Goal: Task Accomplishment & Management: Use online tool/utility

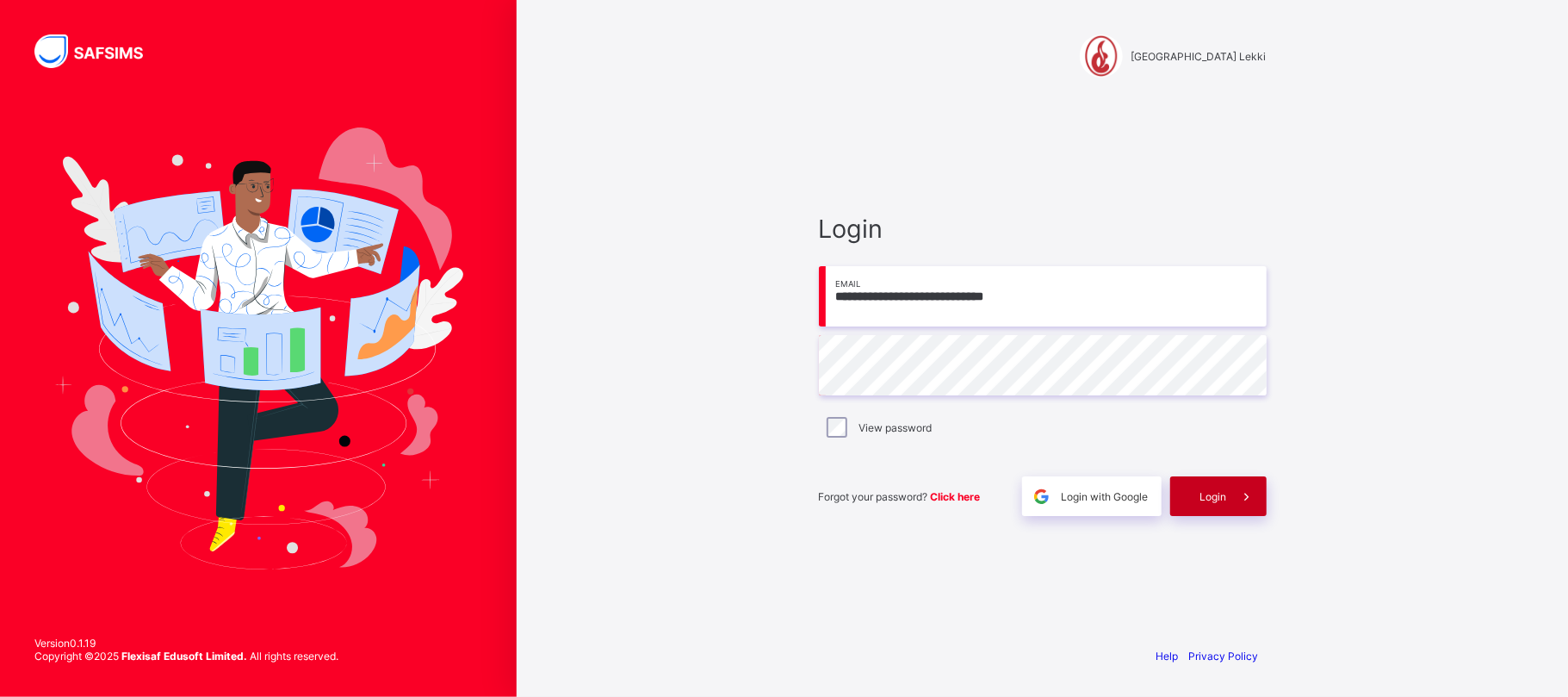
click at [1211, 497] on span "Login" at bounding box center [1214, 496] width 27 height 13
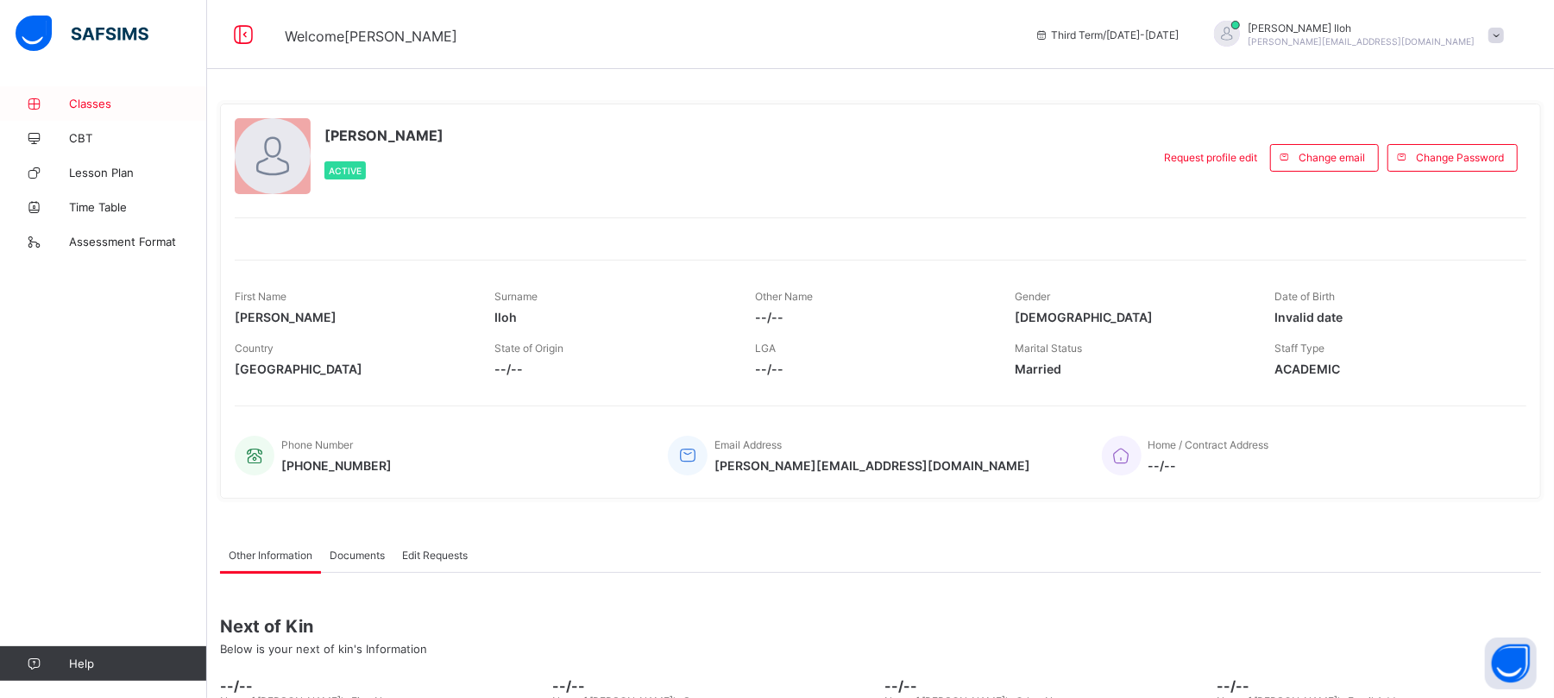
click at [88, 101] on span "Classes" at bounding box center [138, 104] width 138 height 14
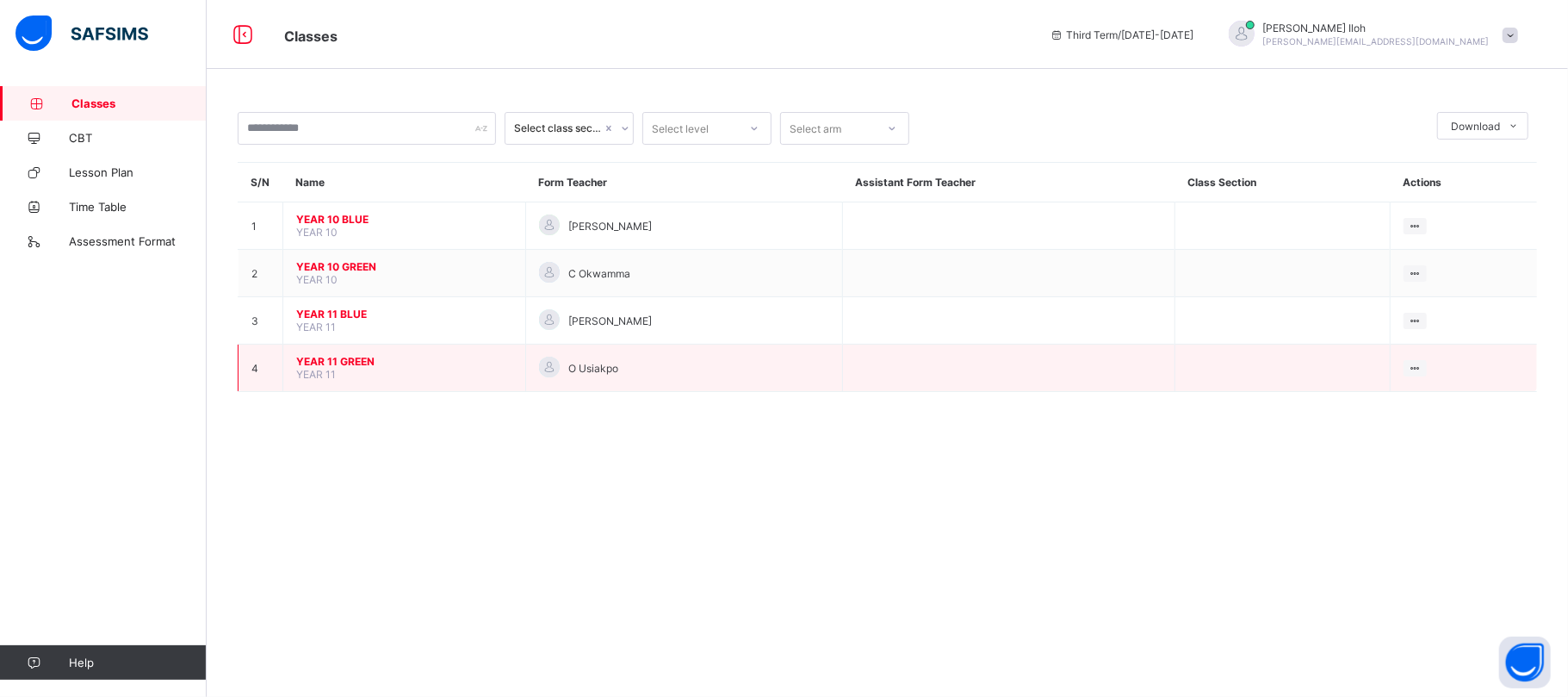
click at [345, 359] on span "YEAR 11 GREEN" at bounding box center [404, 361] width 217 height 13
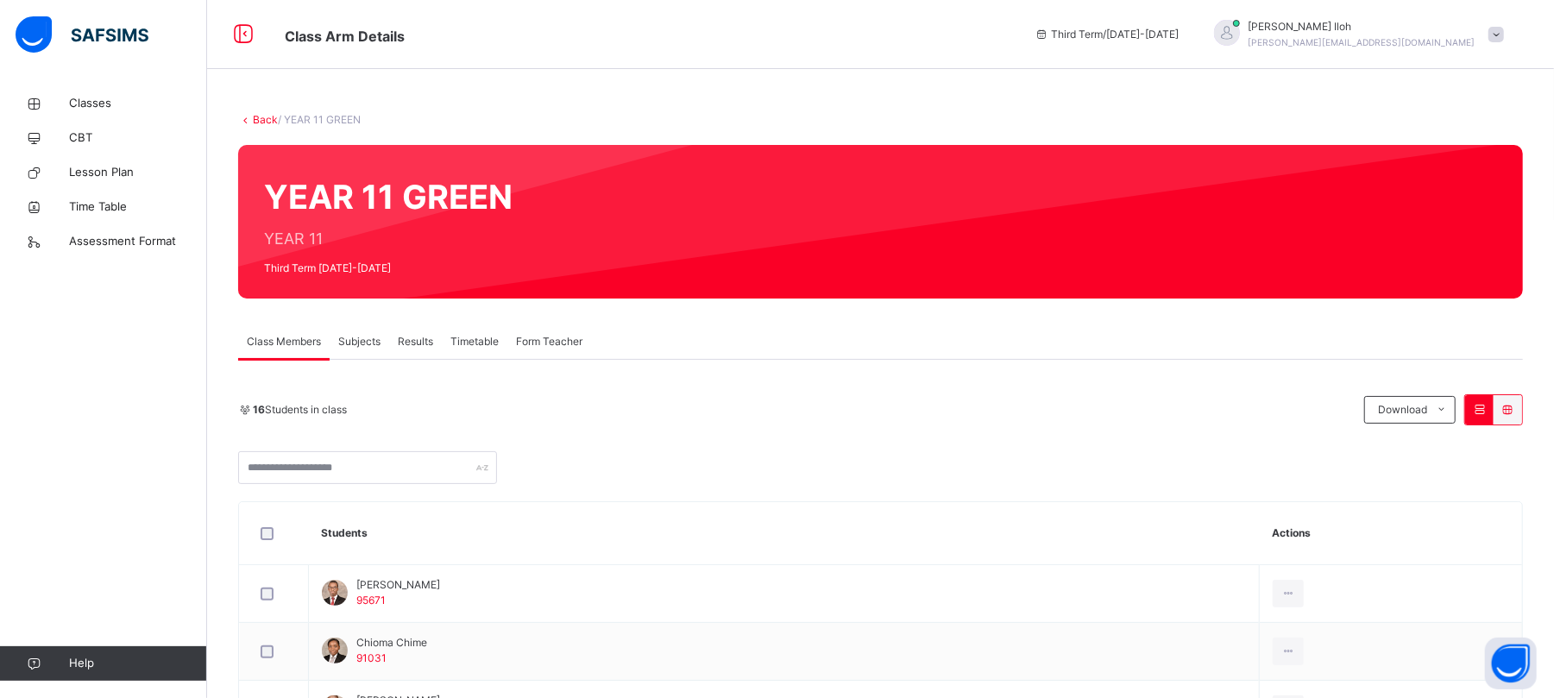
click at [357, 343] on span "Subjects" at bounding box center [359, 342] width 42 height 16
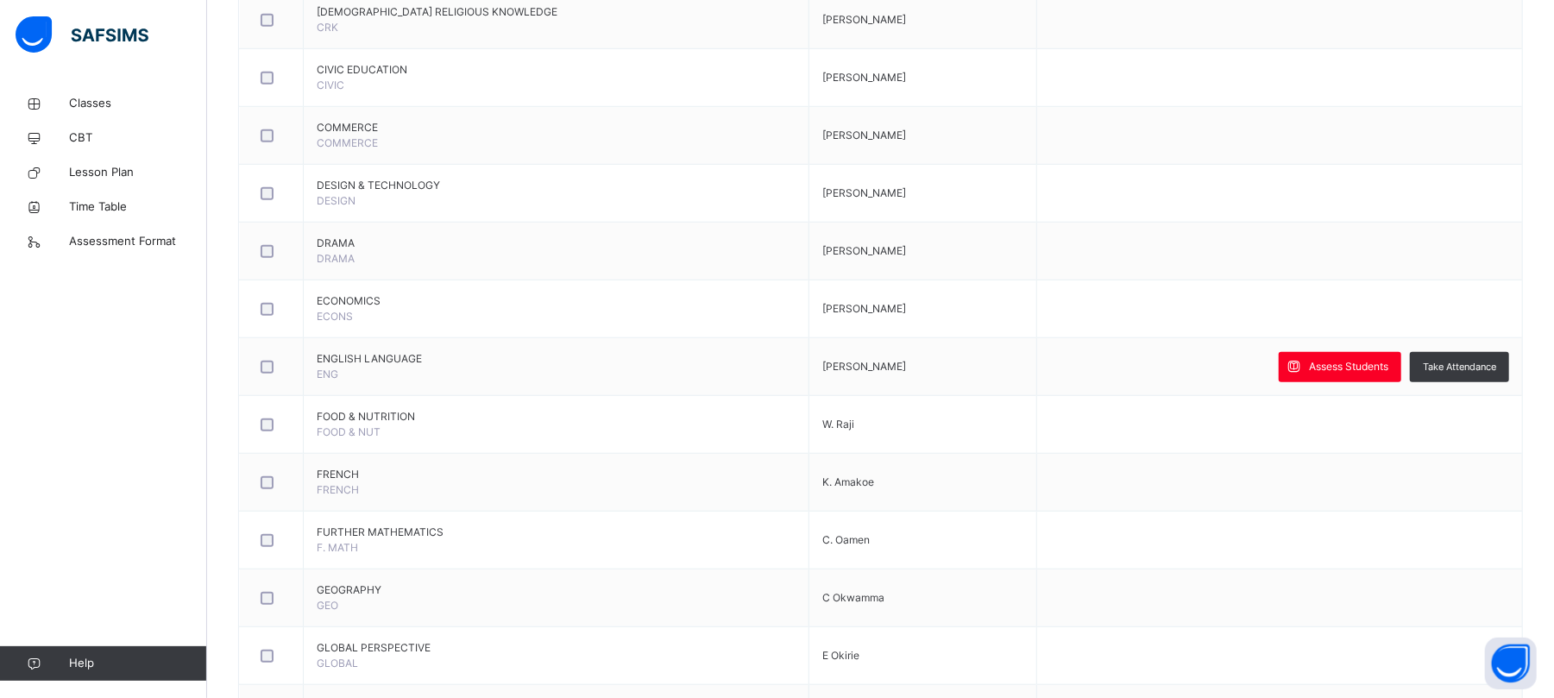
scroll to position [815, 0]
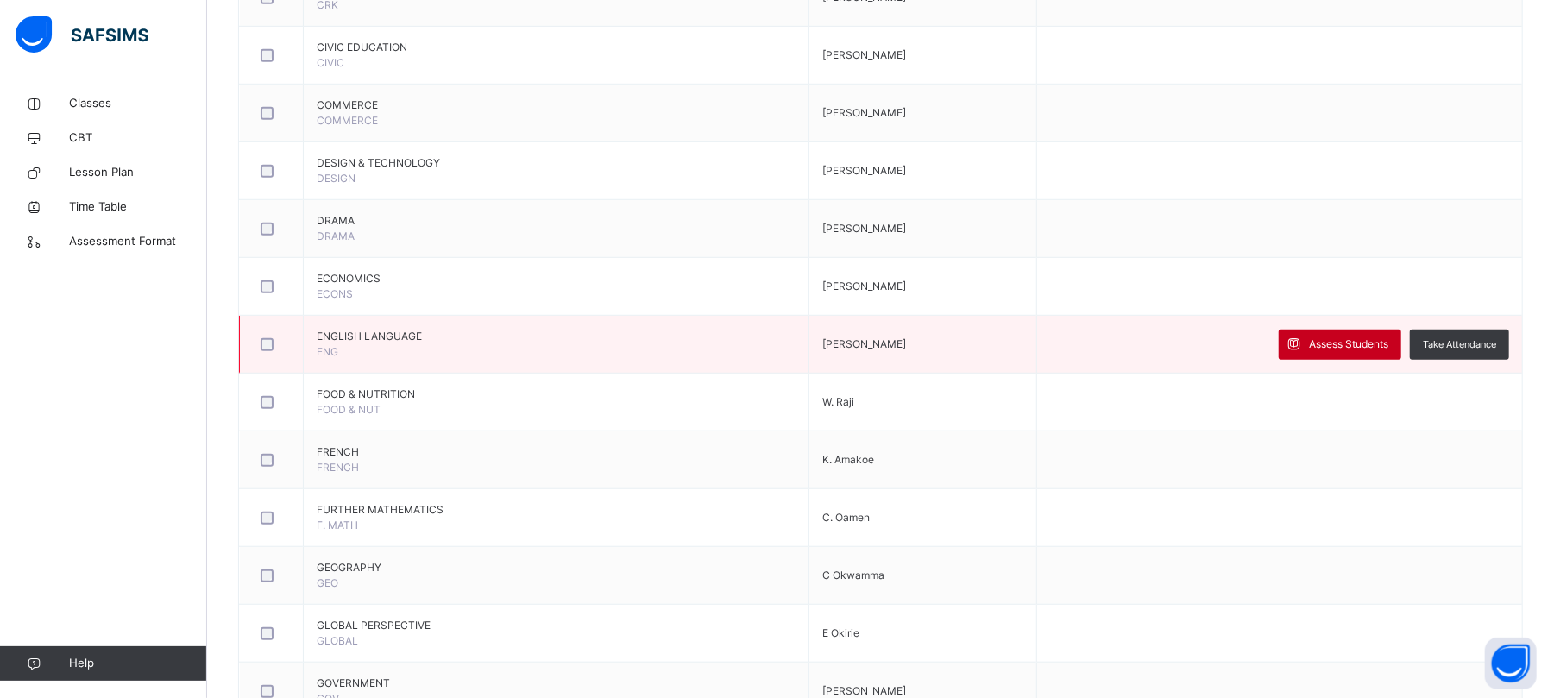
click at [1348, 347] on span "Assess Students" at bounding box center [1348, 345] width 79 height 16
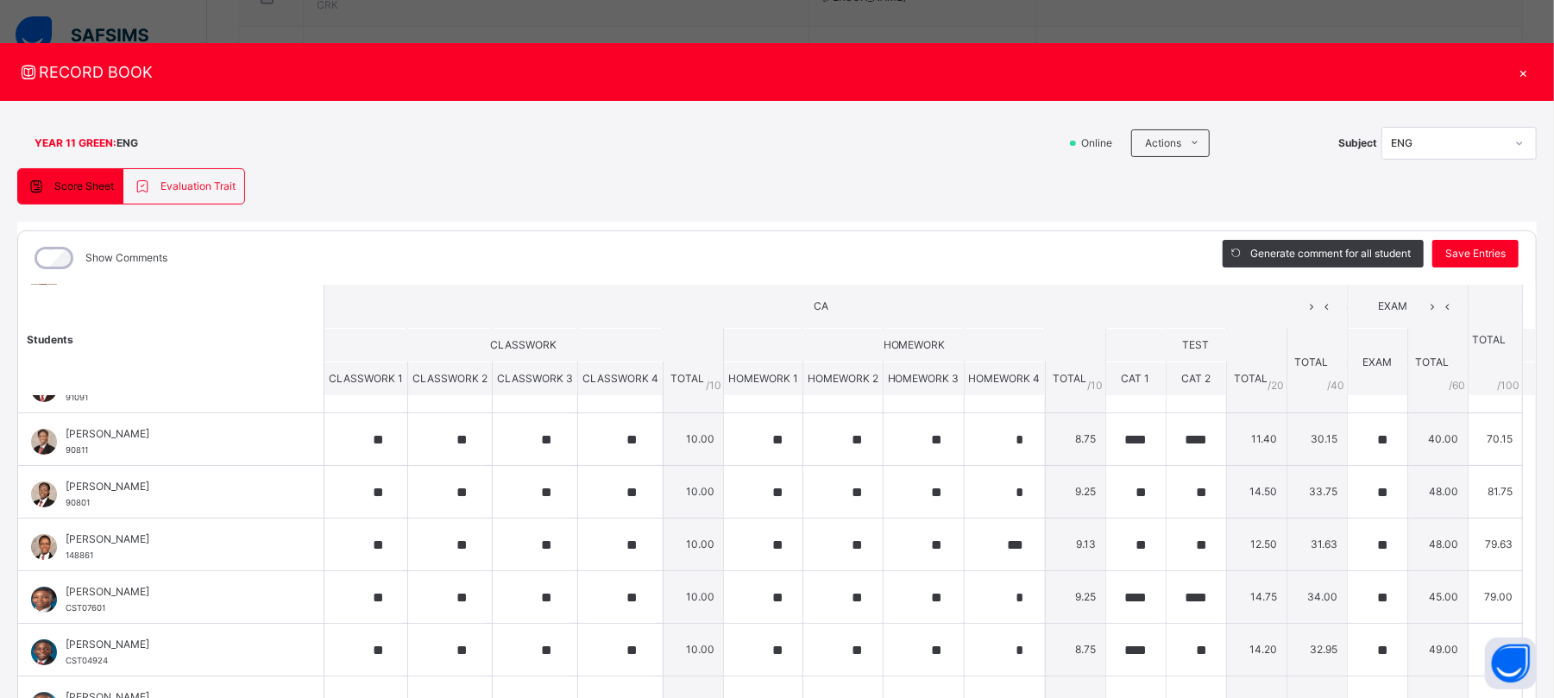
scroll to position [17, 0]
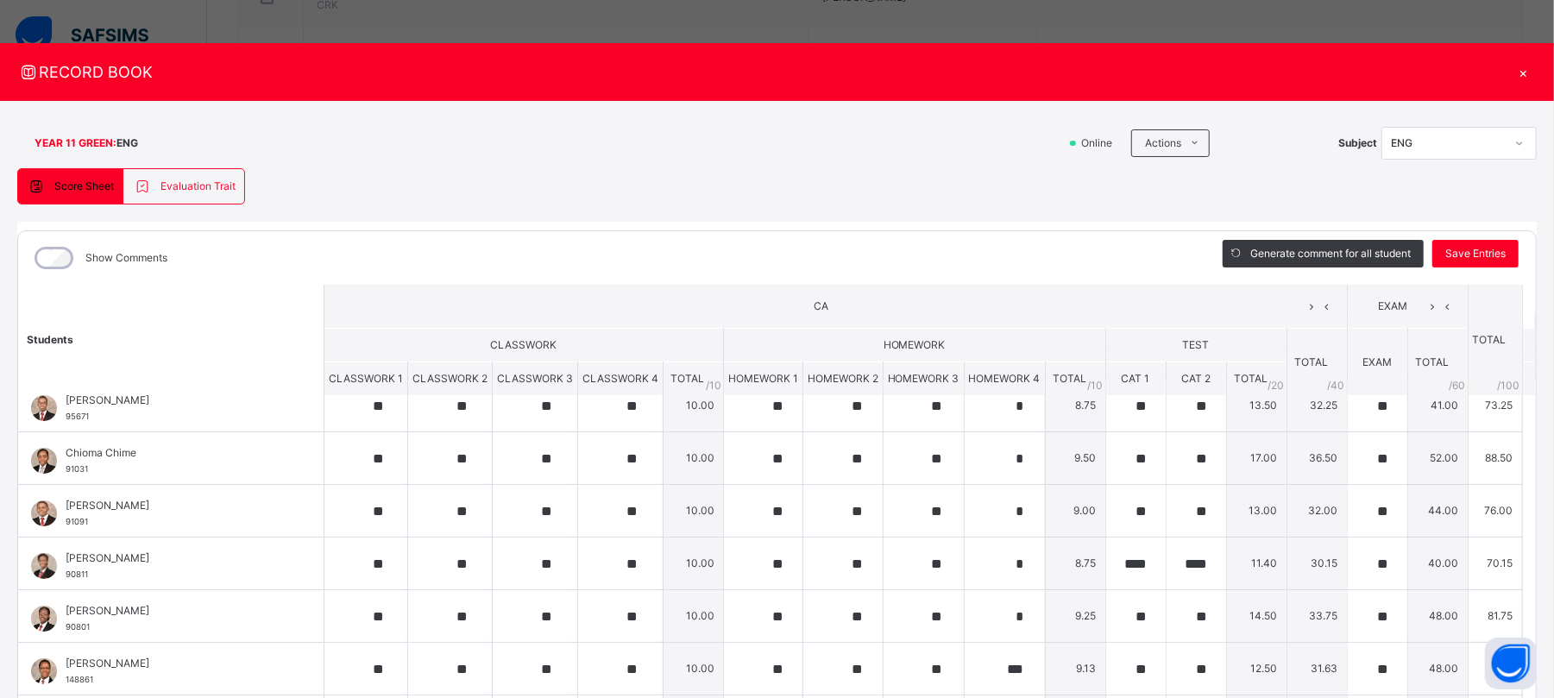
click at [1513, 74] on div "×" at bounding box center [1524, 71] width 26 height 23
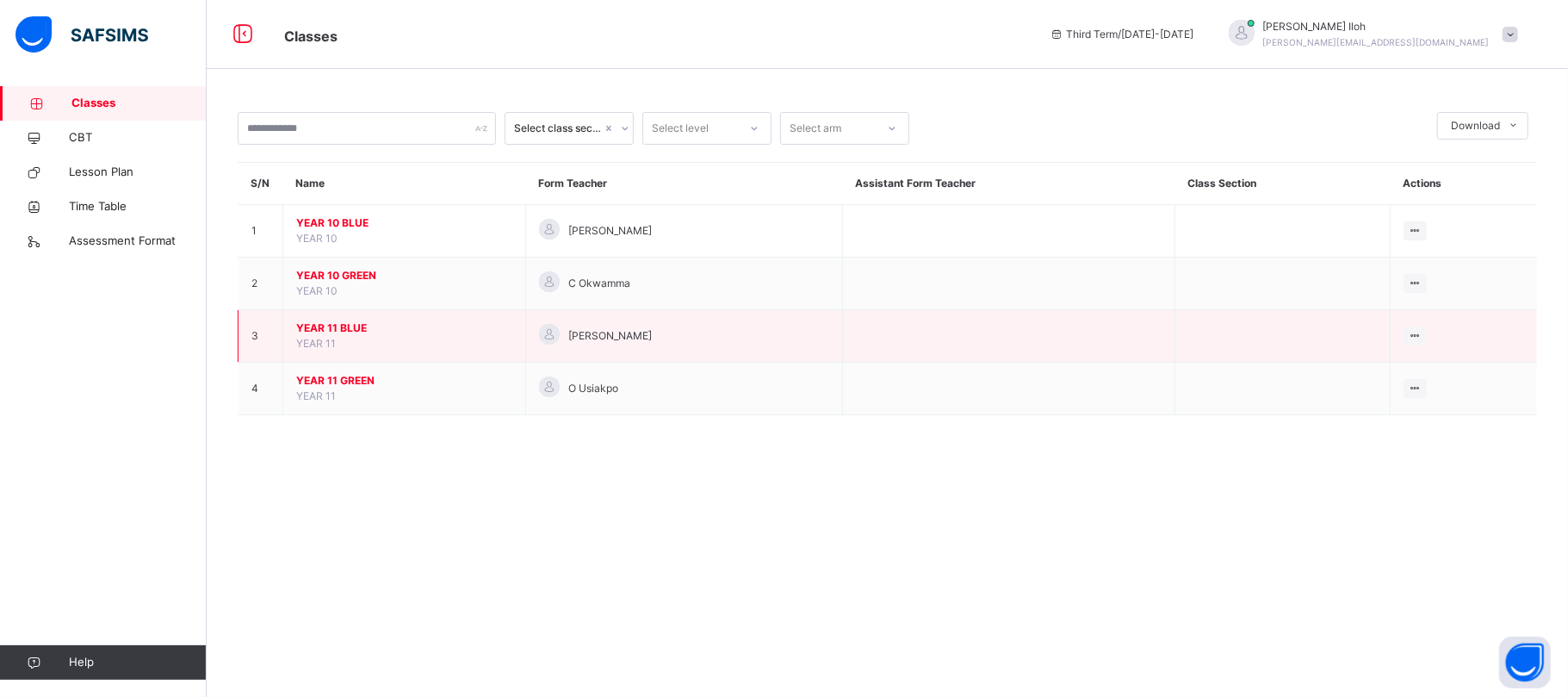
click at [317, 328] on span "YEAR 11 BLUE" at bounding box center [404, 329] width 217 height 16
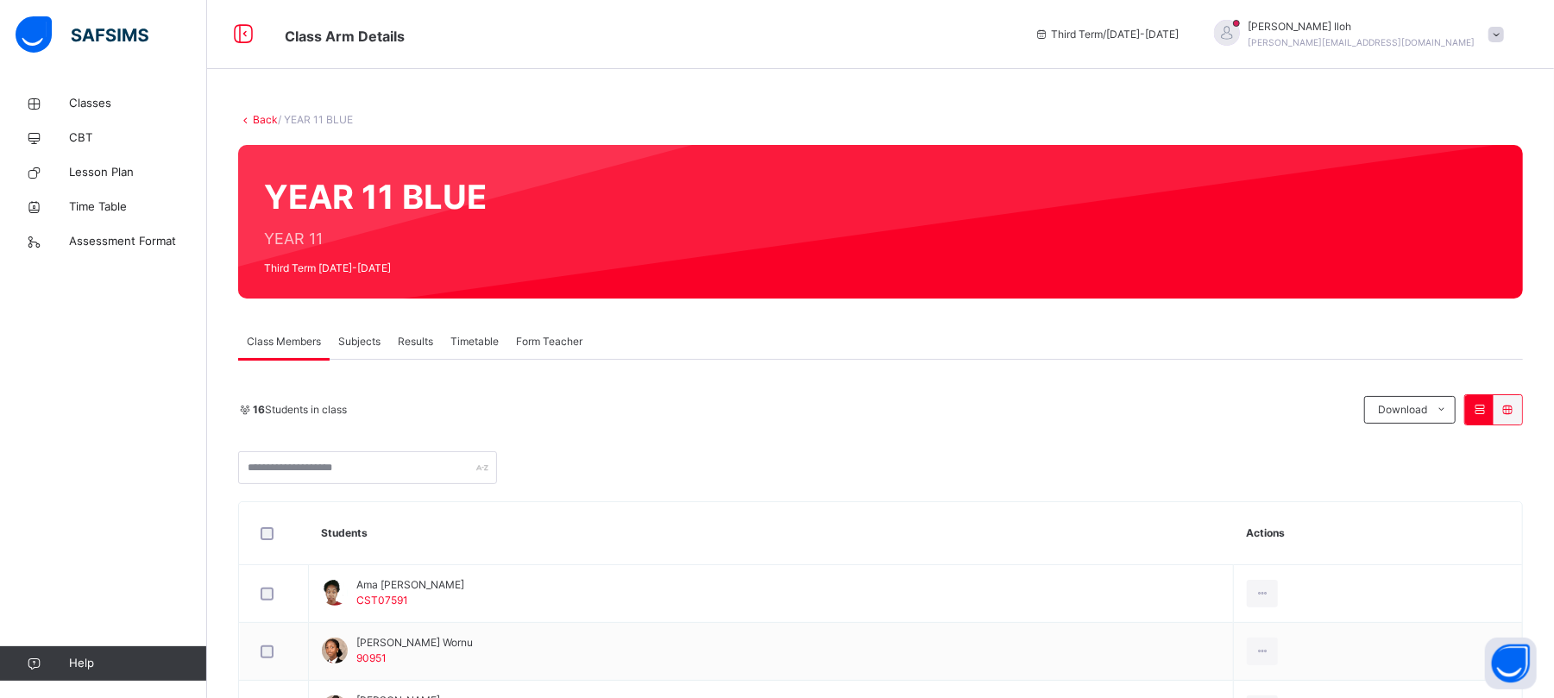
click at [350, 345] on span "Subjects" at bounding box center [359, 342] width 42 height 16
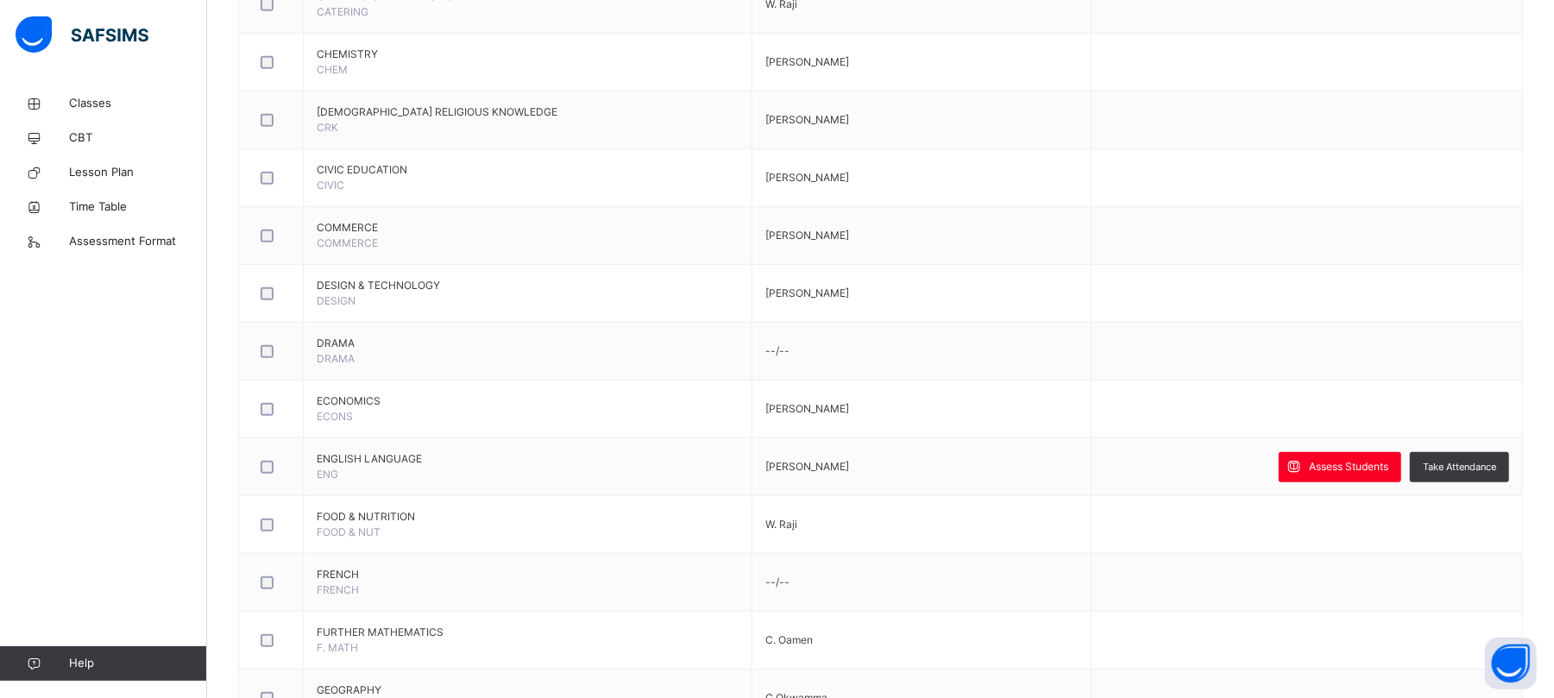
scroll to position [696, 0]
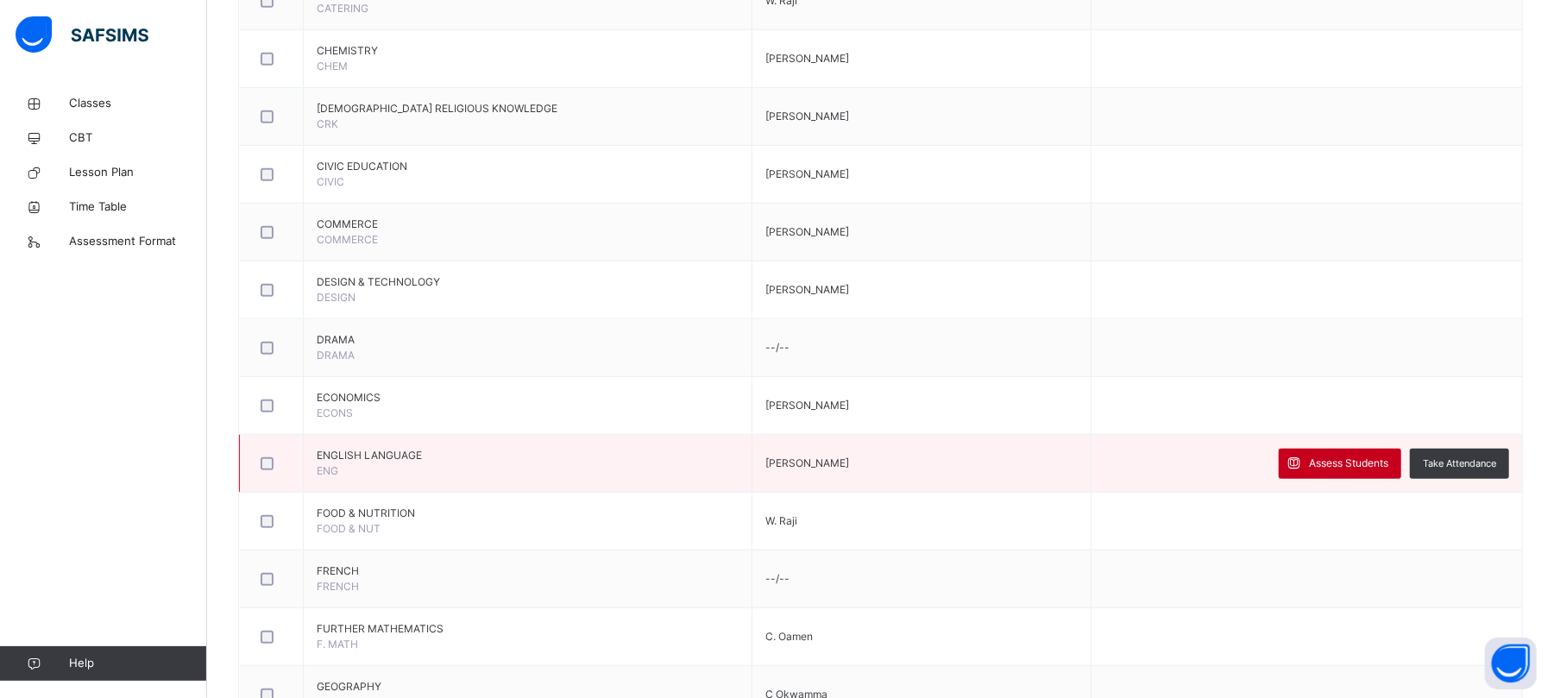
click at [1371, 460] on span "Assess Students" at bounding box center [1348, 464] width 79 height 16
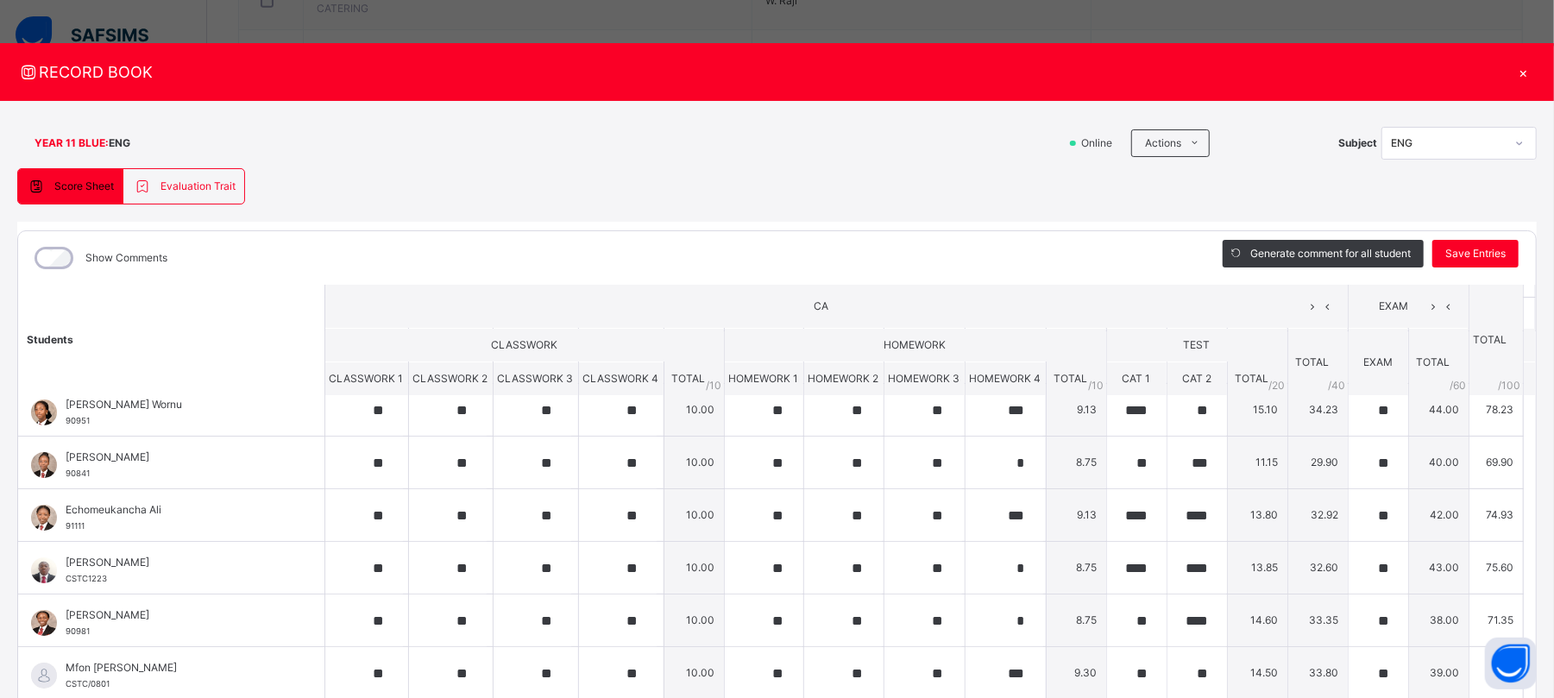
scroll to position [0, 0]
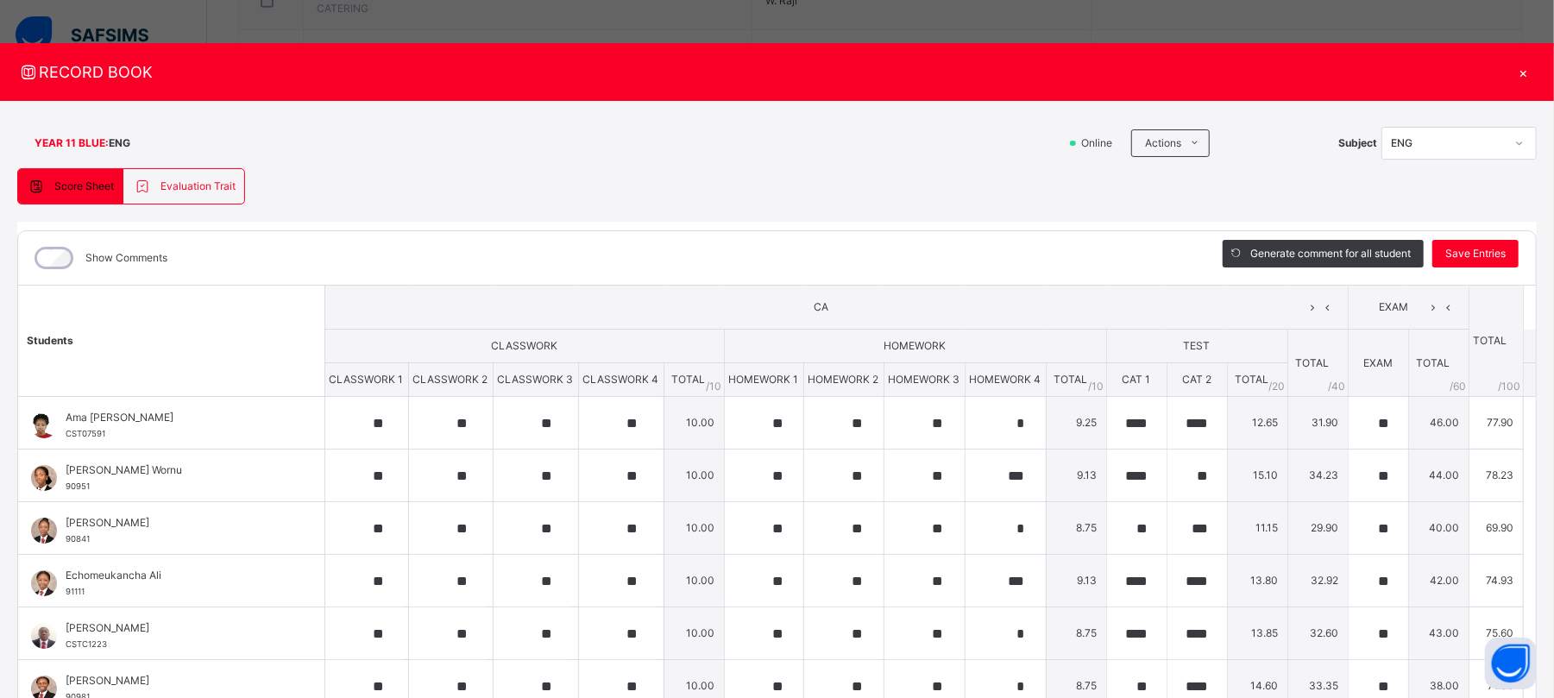
click at [1516, 70] on div "×" at bounding box center [1524, 71] width 26 height 23
